Goal: Information Seeking & Learning: Learn about a topic

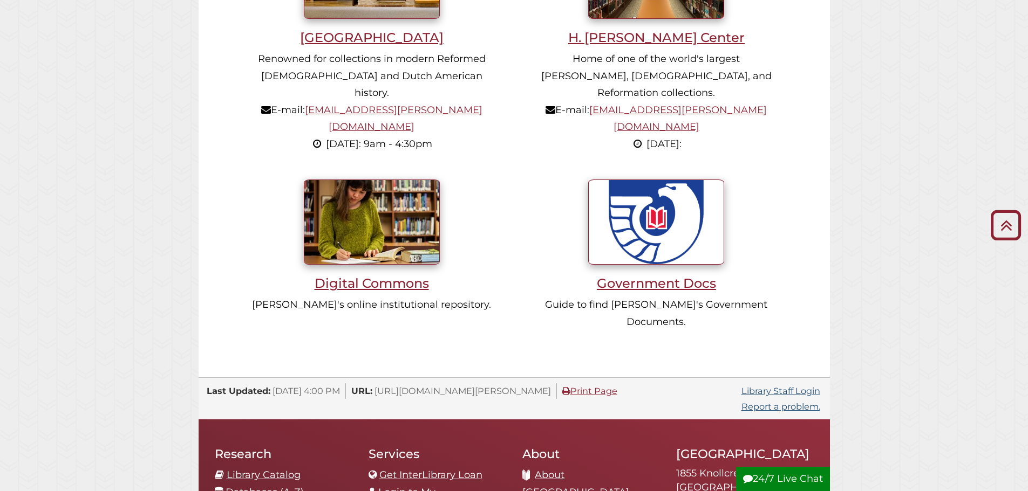
scroll to position [971, 0]
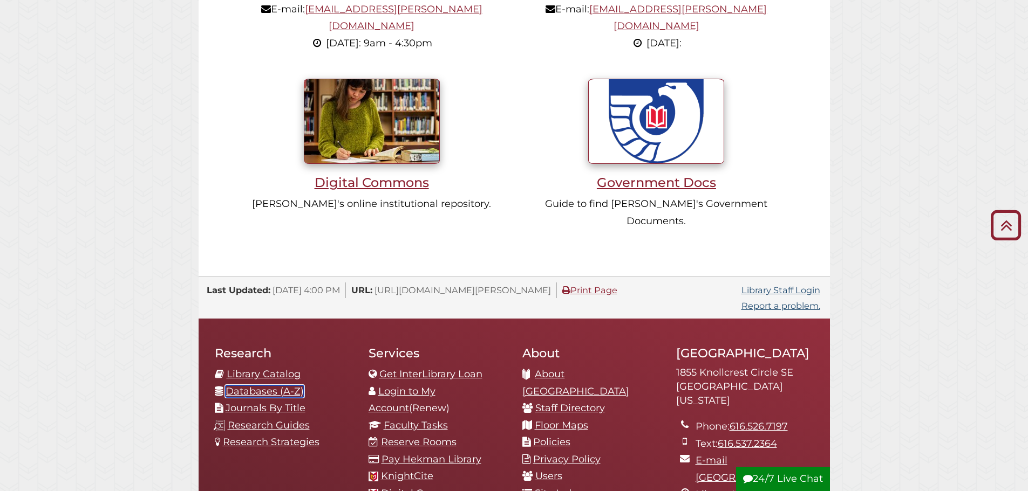
click at [286, 386] on link "Databases (A-Z)" at bounding box center [264, 392] width 78 height 12
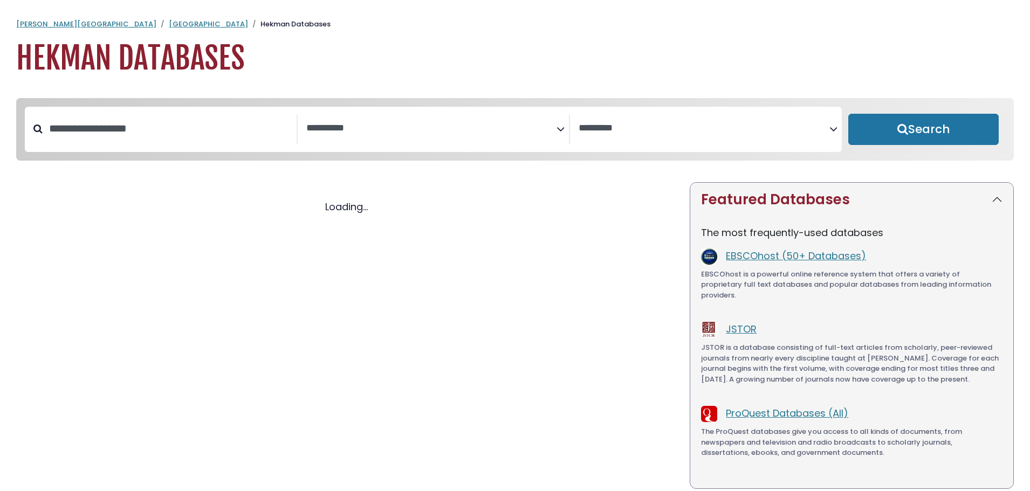
select select "Database Subject Filter"
select select "Database Vendors Filter"
select select "Database Subject Filter"
select select "Database Vendors Filter"
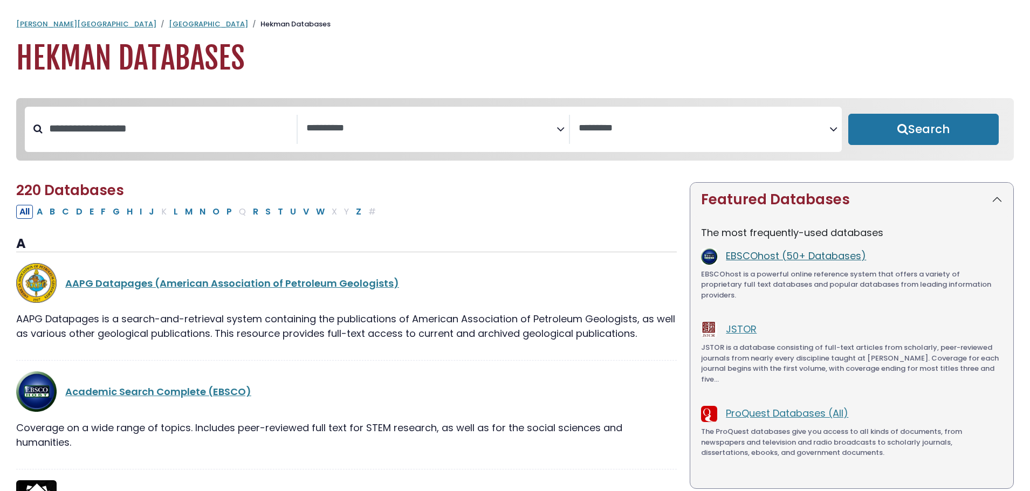
click at [809, 256] on link "EBSCOhost (50+ Databases)" at bounding box center [796, 255] width 140 height 13
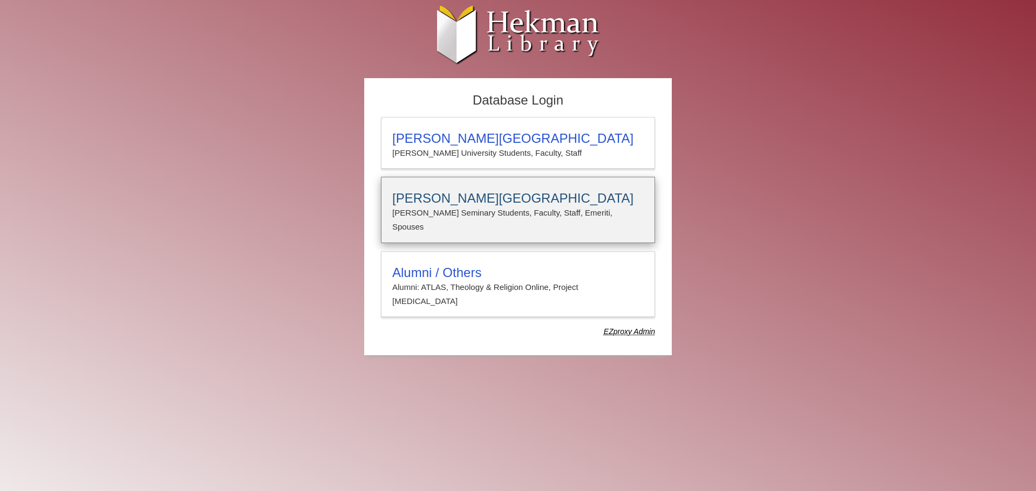
type input "**********"
click at [459, 216] on p "[PERSON_NAME] Seminary Students, Faculty, Staff, Emeriti, Spouses" at bounding box center [517, 220] width 251 height 29
